Goal: Navigation & Orientation: Find specific page/section

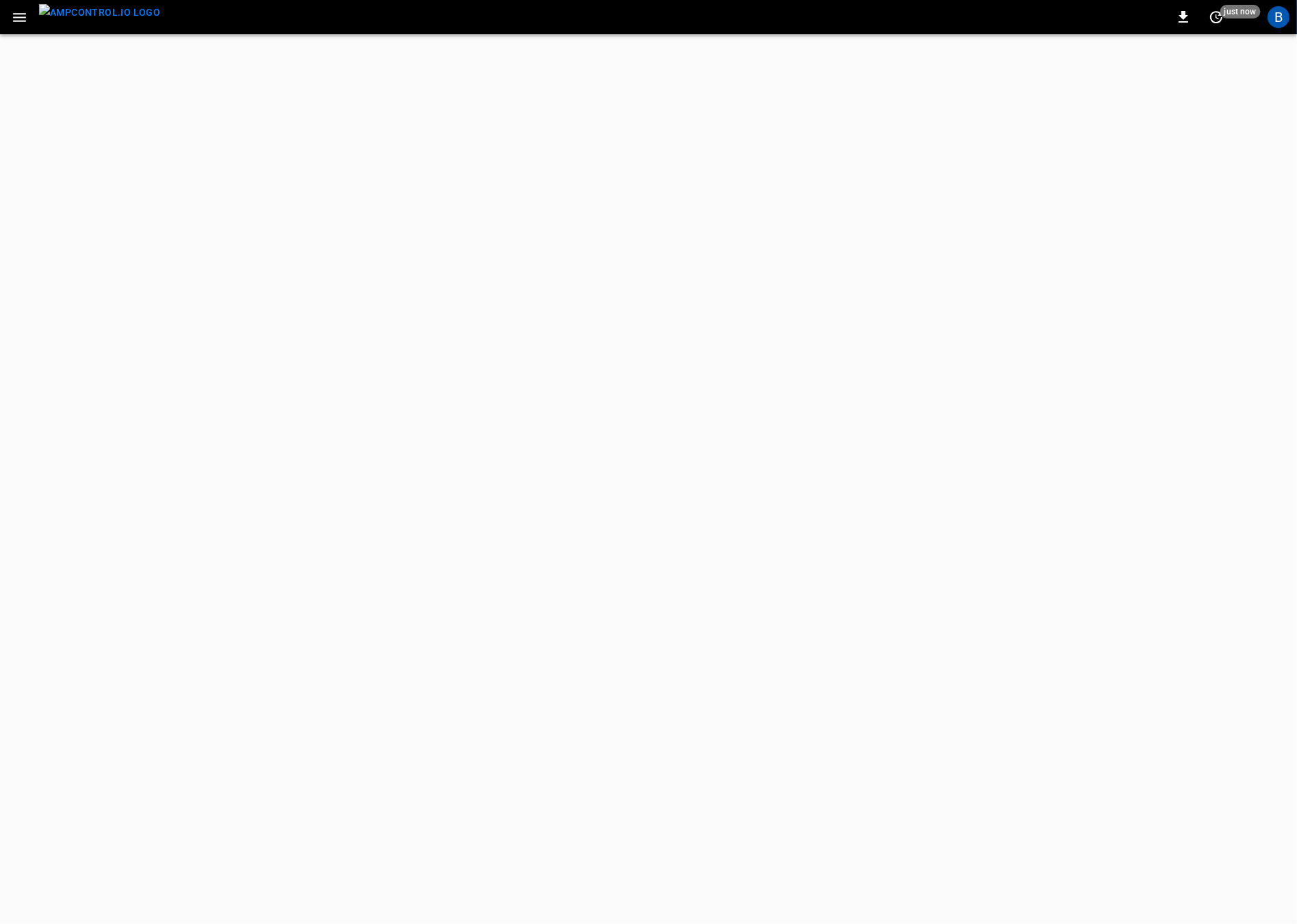
click at [15, 14] on icon "button" at bounding box center [19, 17] width 13 height 9
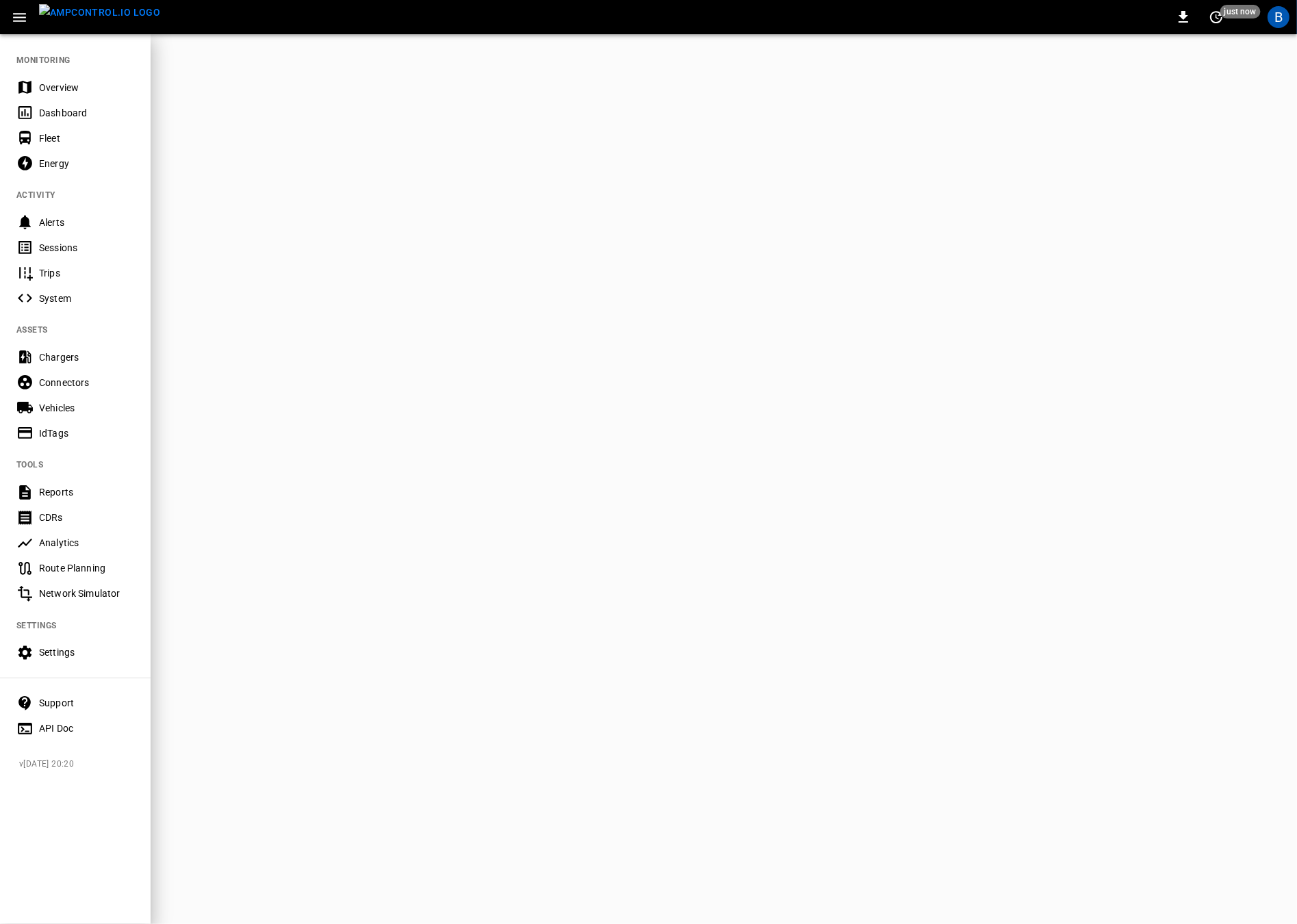
click at [70, 409] on div "Vehicles" at bounding box center [86, 408] width 95 height 14
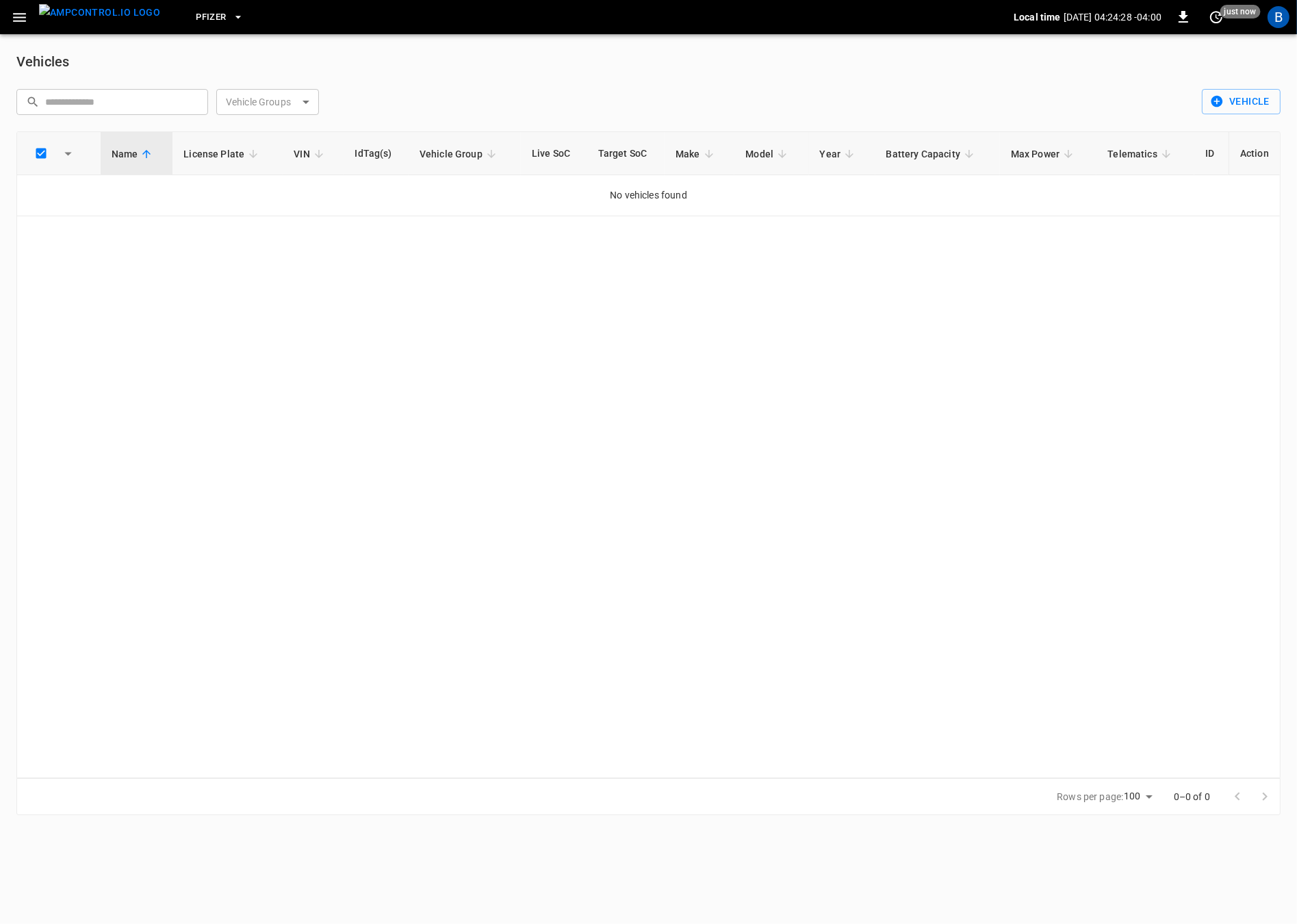
click at [196, 15] on span "Pfizer" at bounding box center [210, 17] width 30 height 15
click at [598, 56] on div at bounding box center [648, 462] width 1297 height 924
click at [1279, 17] on div "B" at bounding box center [1278, 16] width 21 height 21
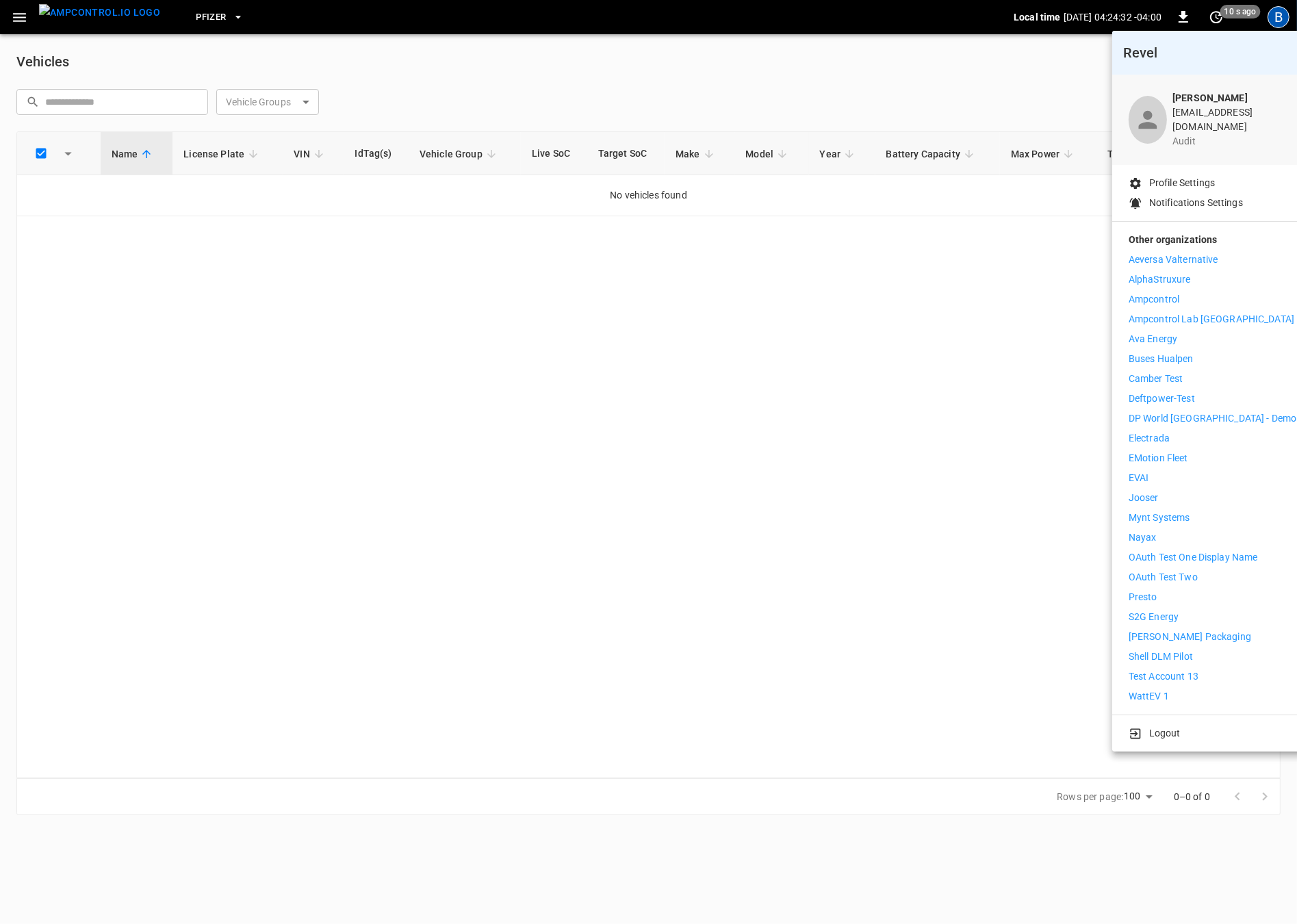
click at [1173, 431] on li "Electrada" at bounding box center [1212, 438] width 167 height 15
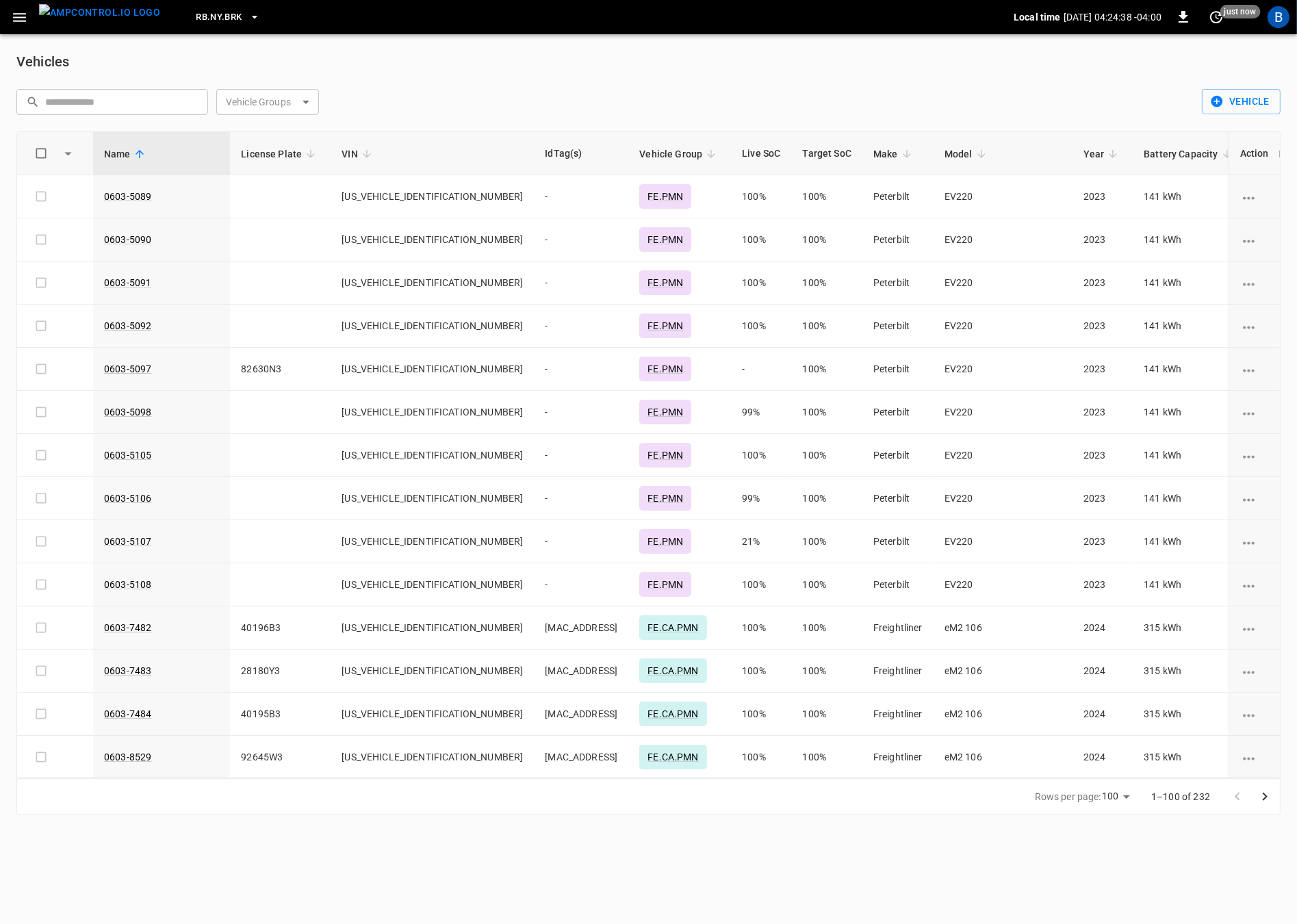
click at [539, 86] on div "​ ​ Vehicle Groups ​ Vehicle Groups" at bounding box center [600, 96] width 1190 height 37
click at [595, 69] on div "Vehicles" at bounding box center [648, 61] width 1264 height 21
click at [1242, 236] on icon "vehicle options" at bounding box center [1249, 241] width 17 height 17
click at [1042, 96] on div at bounding box center [648, 462] width 1297 height 924
click at [1007, 93] on div "​ ​ Vehicle Groups ​ Vehicle Groups" at bounding box center [600, 96] width 1190 height 37
